Goal: Task Accomplishment & Management: Manage account settings

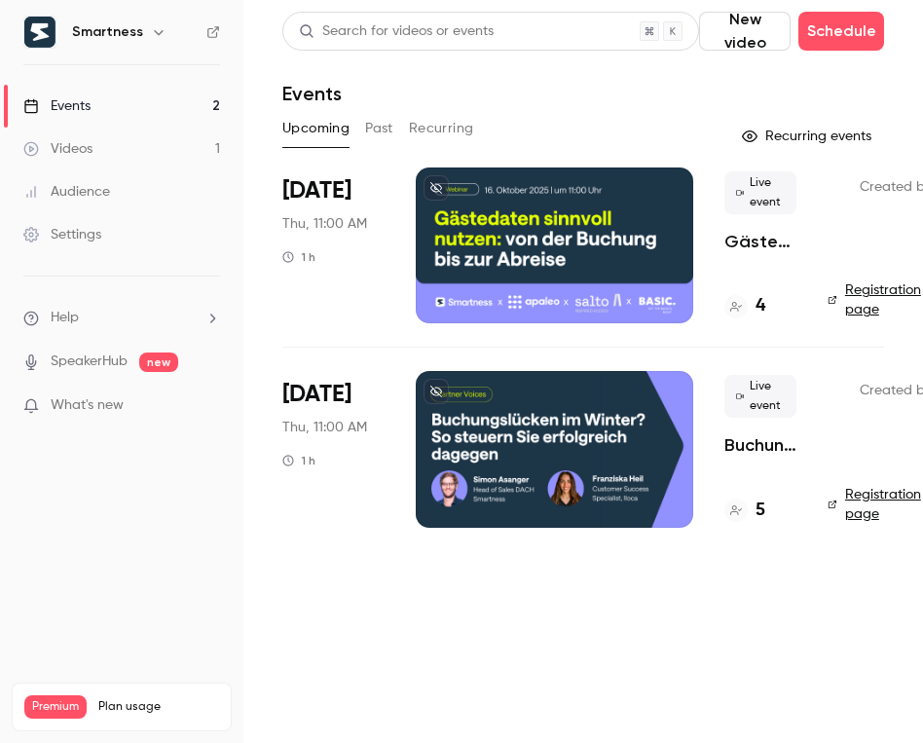
click at [139, 227] on link "Settings" at bounding box center [122, 234] width 244 height 43
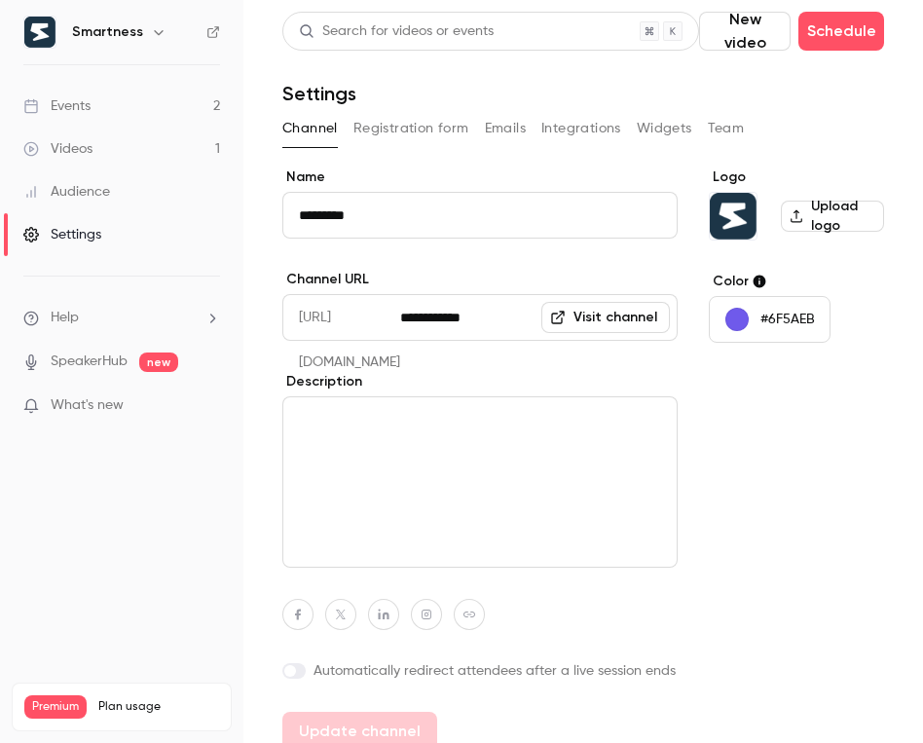
click at [507, 129] on button "Emails" at bounding box center [505, 128] width 41 height 31
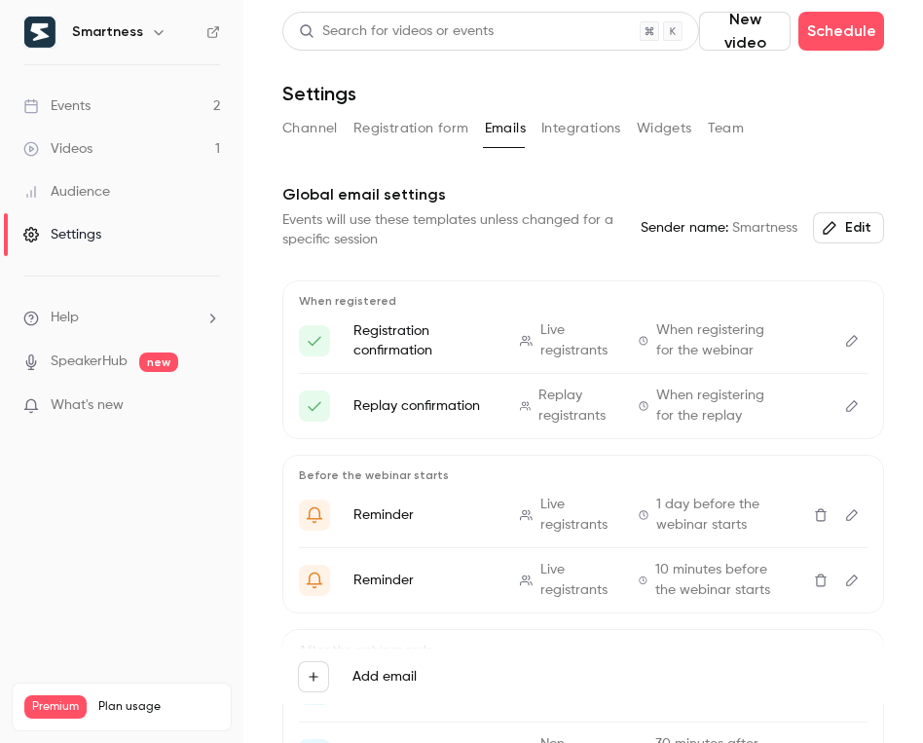
click at [851, 343] on icon "Edit" at bounding box center [852, 341] width 16 height 14
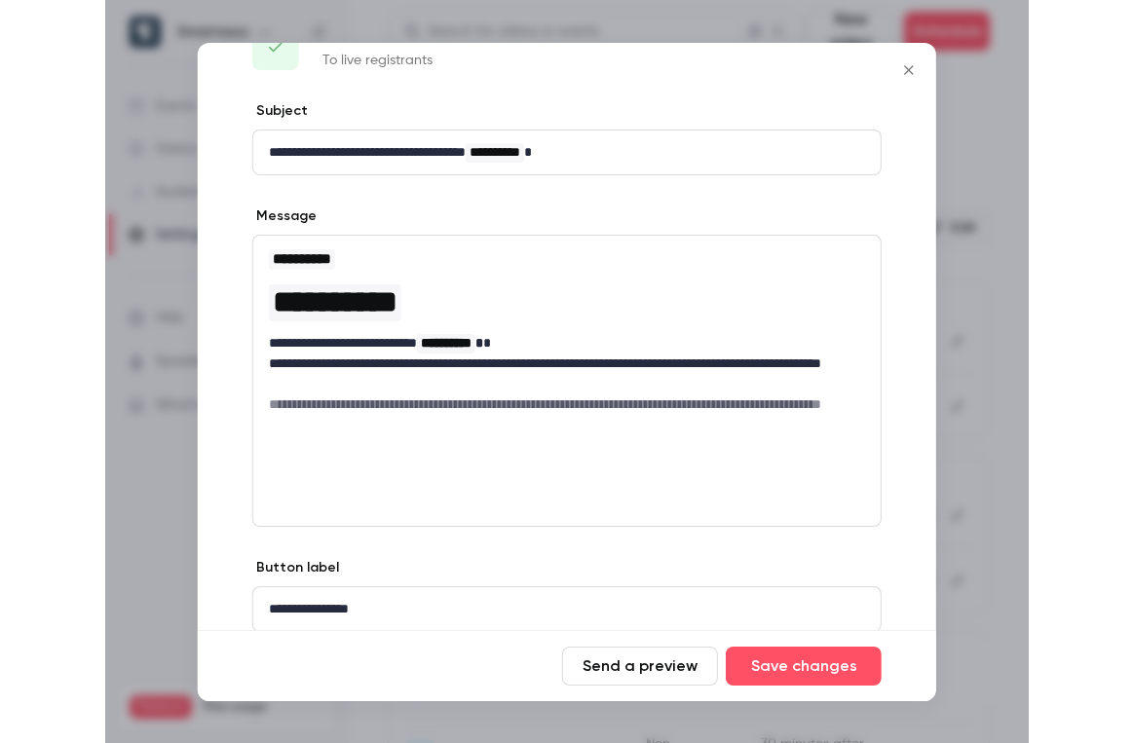
scroll to position [131, 0]
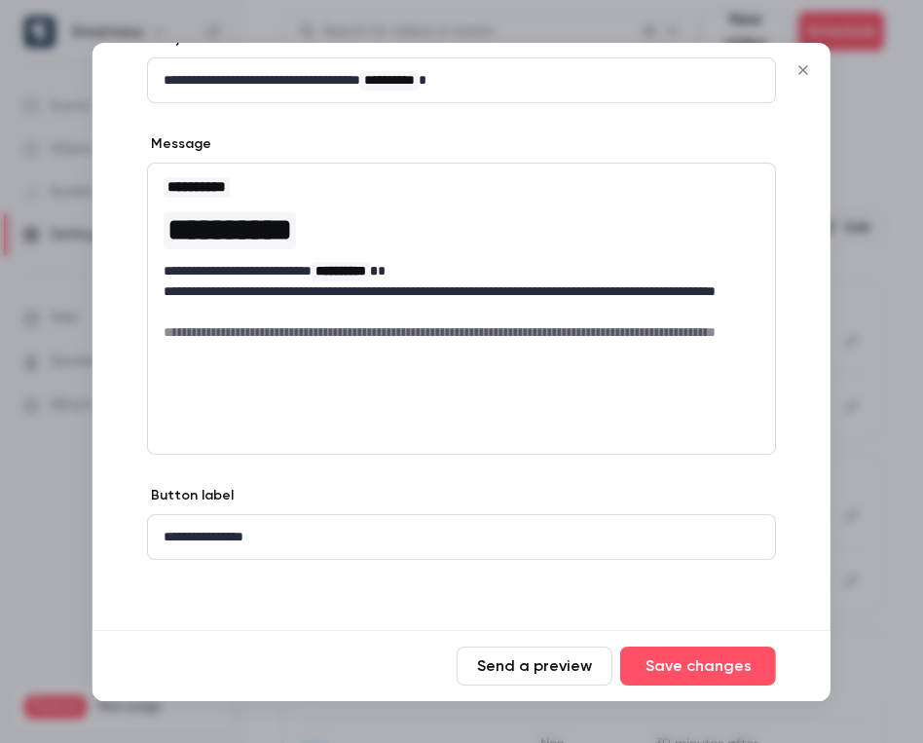
click at [806, 62] on button "Close" at bounding box center [803, 70] width 39 height 39
